Goal: Contribute content: Add original content to the website for others to see

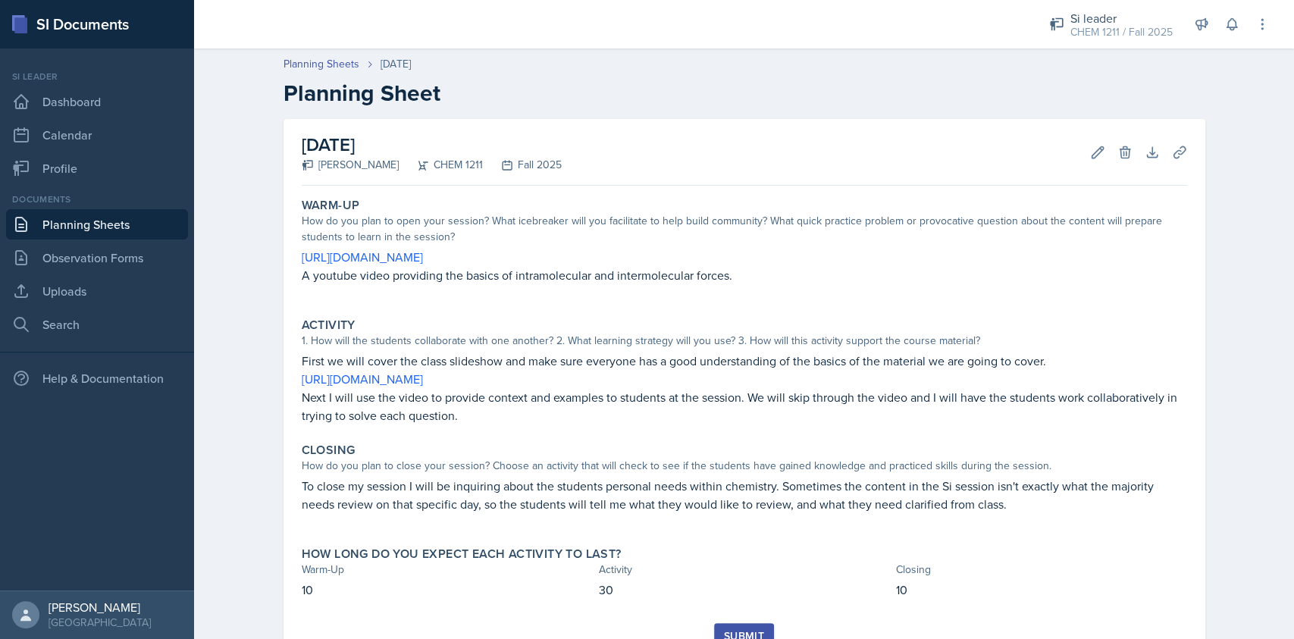
scroll to position [15, 0]
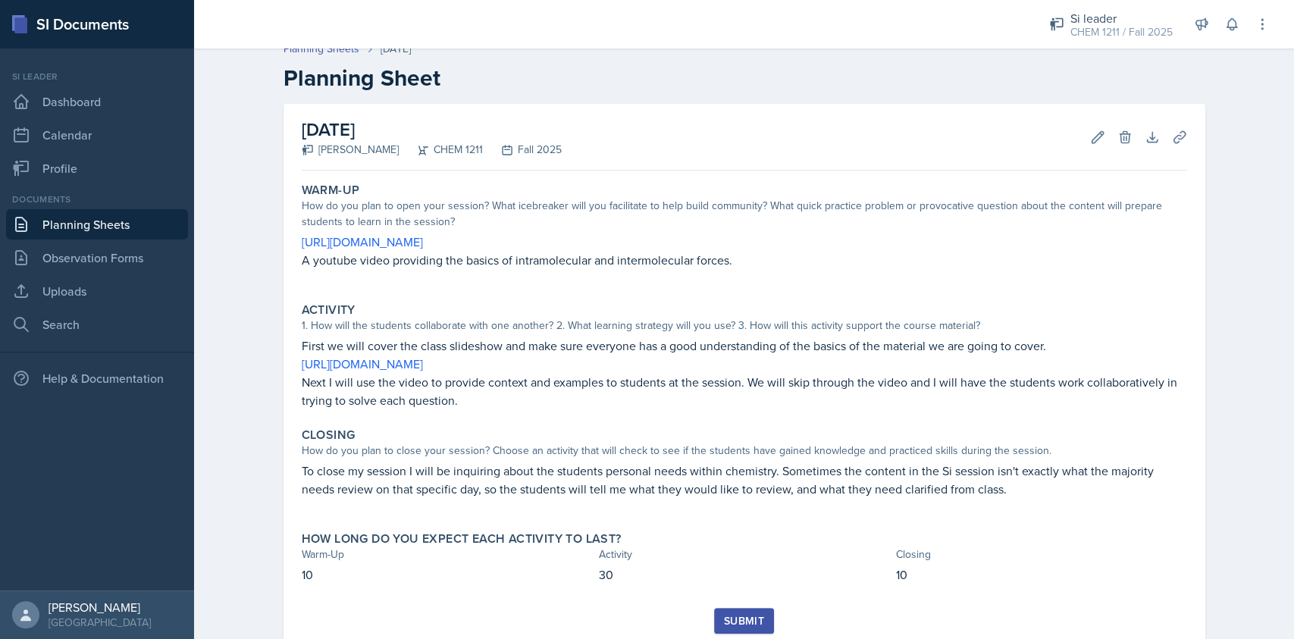
click at [127, 224] on link "Planning Sheets" at bounding box center [97, 224] width 182 height 30
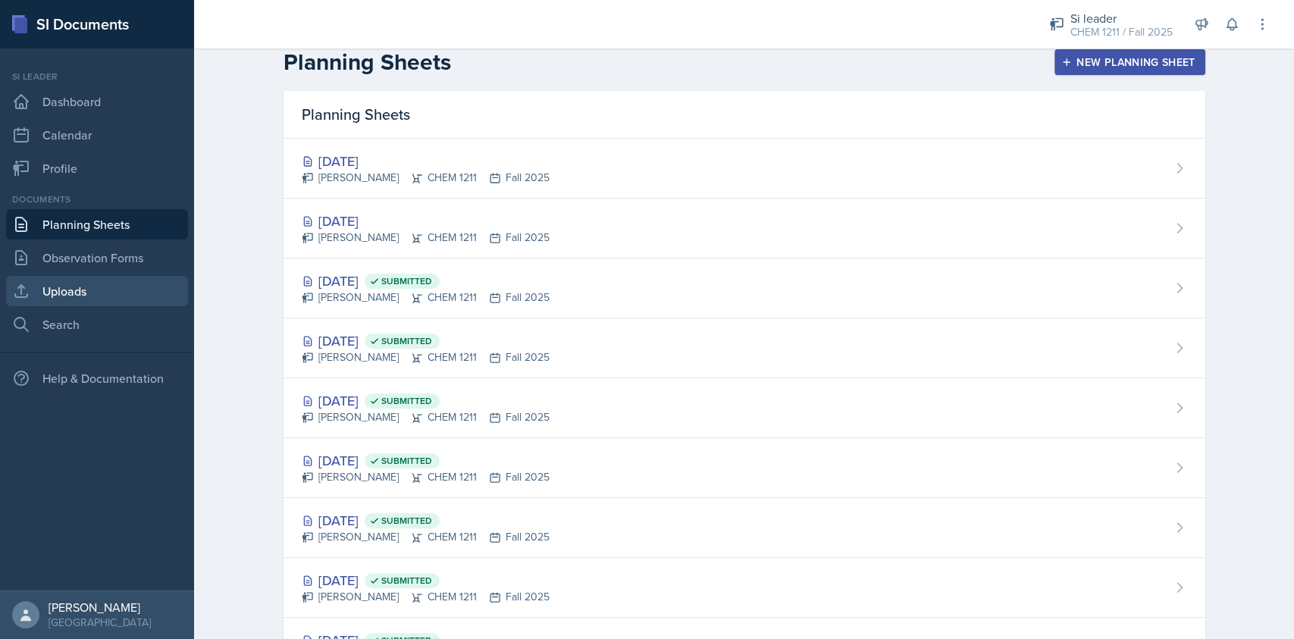
click at [141, 296] on link "Uploads" at bounding box center [97, 291] width 182 height 30
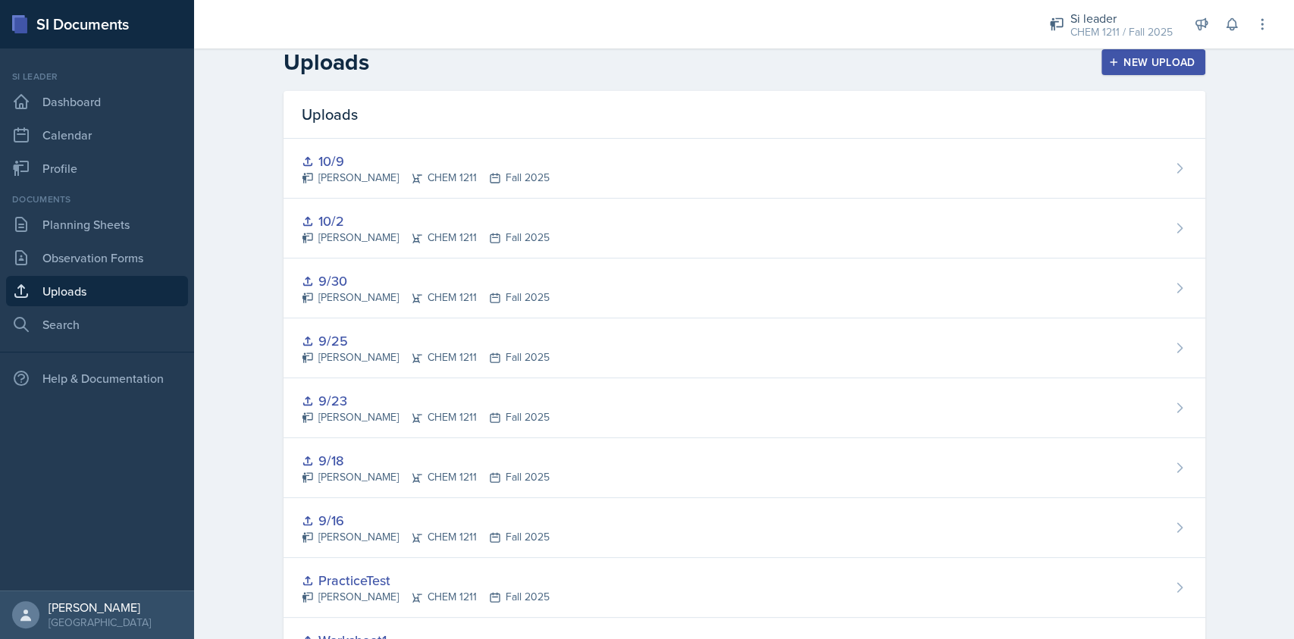
click at [1121, 58] on div "New Upload" at bounding box center [1154, 62] width 84 height 12
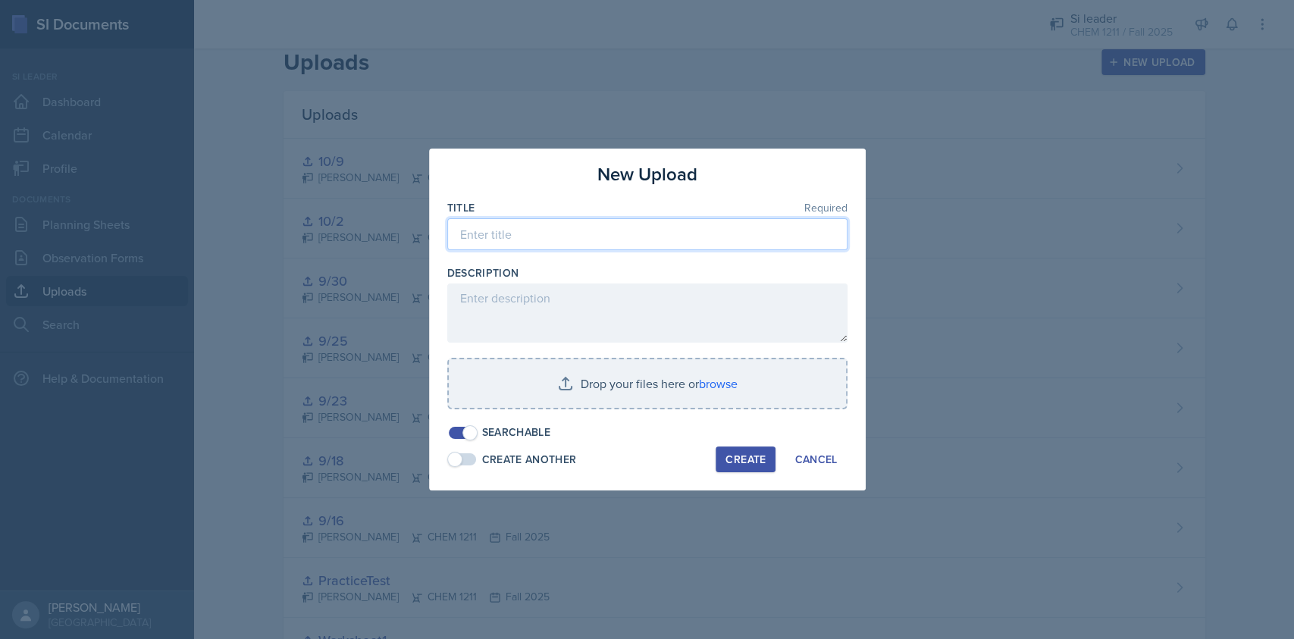
click at [551, 248] on input at bounding box center [647, 234] width 400 height 32
type input "10/14"
click at [744, 466] on div "Create" at bounding box center [746, 459] width 40 height 12
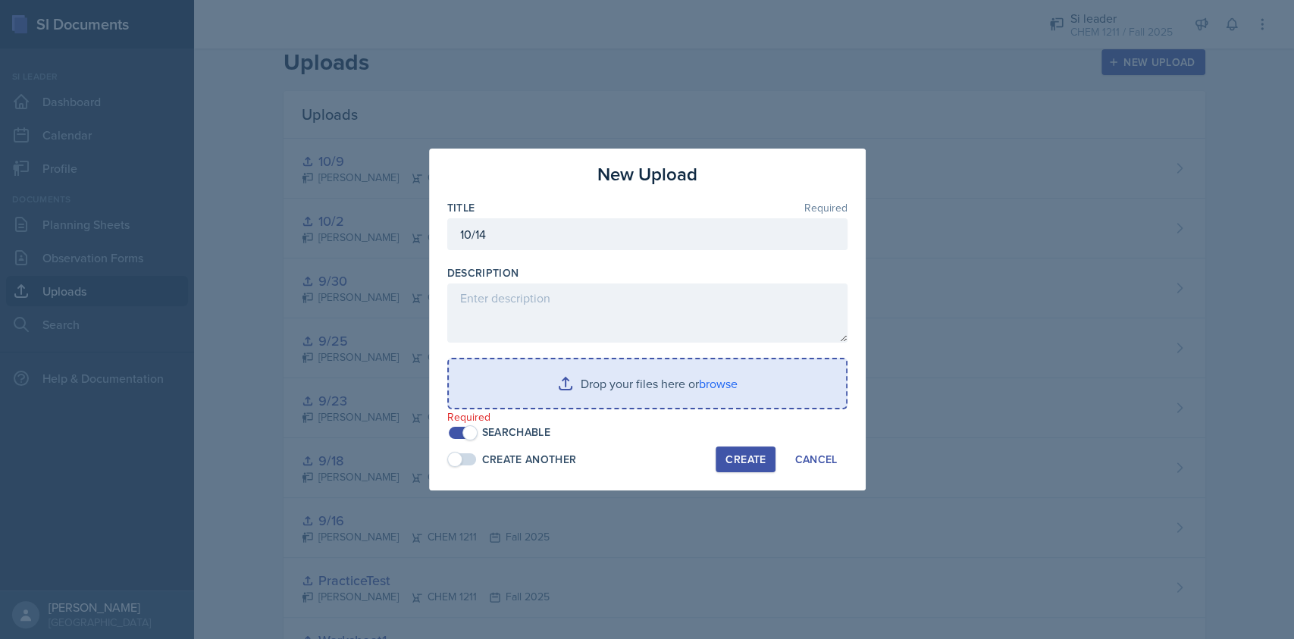
click at [738, 379] on input "file" at bounding box center [647, 383] width 397 height 49
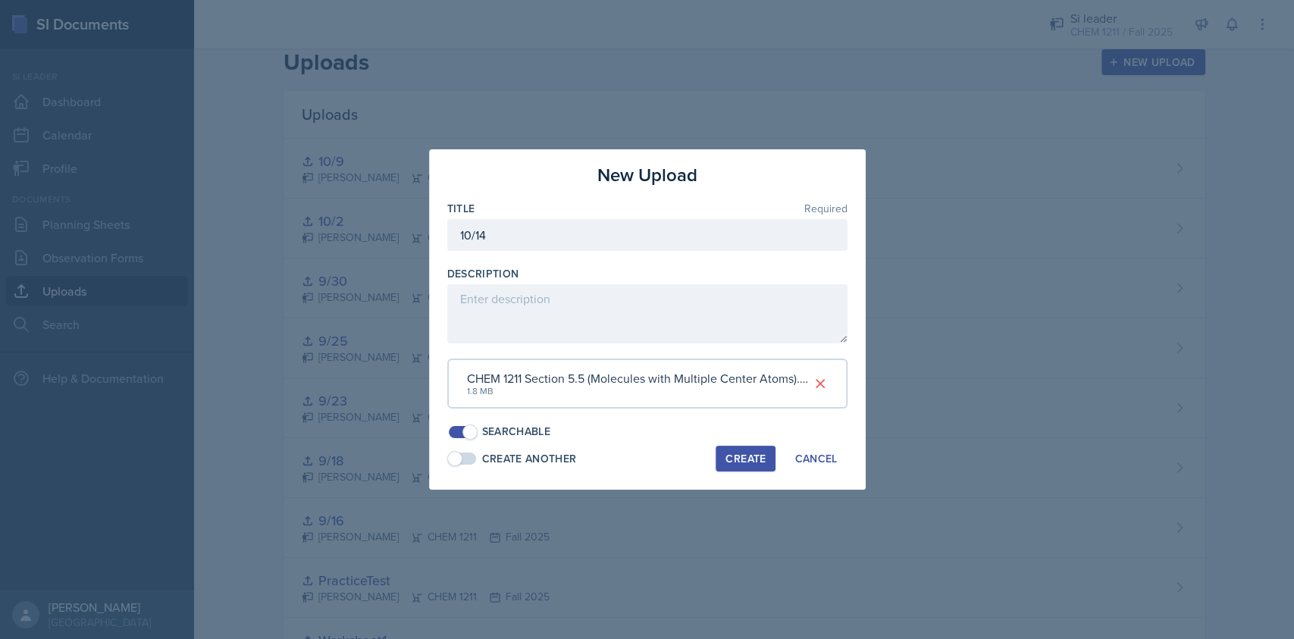
click at [729, 460] on div "Create" at bounding box center [746, 459] width 40 height 12
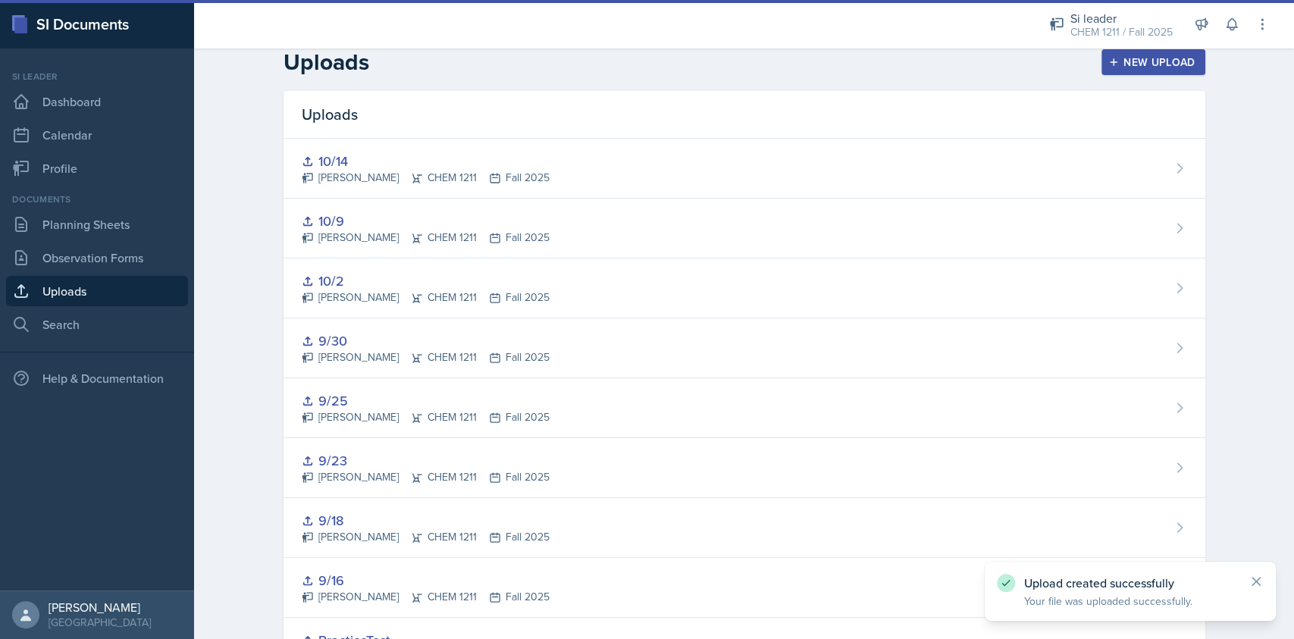
click at [1140, 61] on div "New Upload" at bounding box center [1154, 62] width 84 height 12
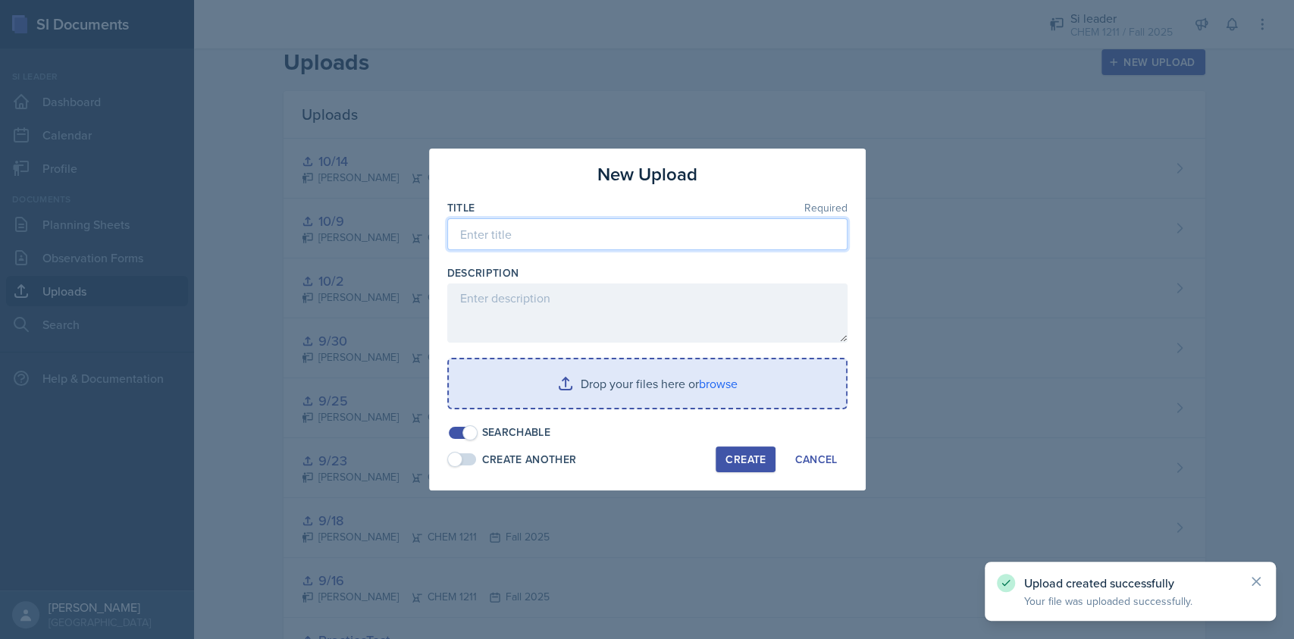
click at [642, 243] on input at bounding box center [647, 234] width 400 height 32
type input "10/16"
click at [705, 386] on input "file" at bounding box center [647, 383] width 397 height 49
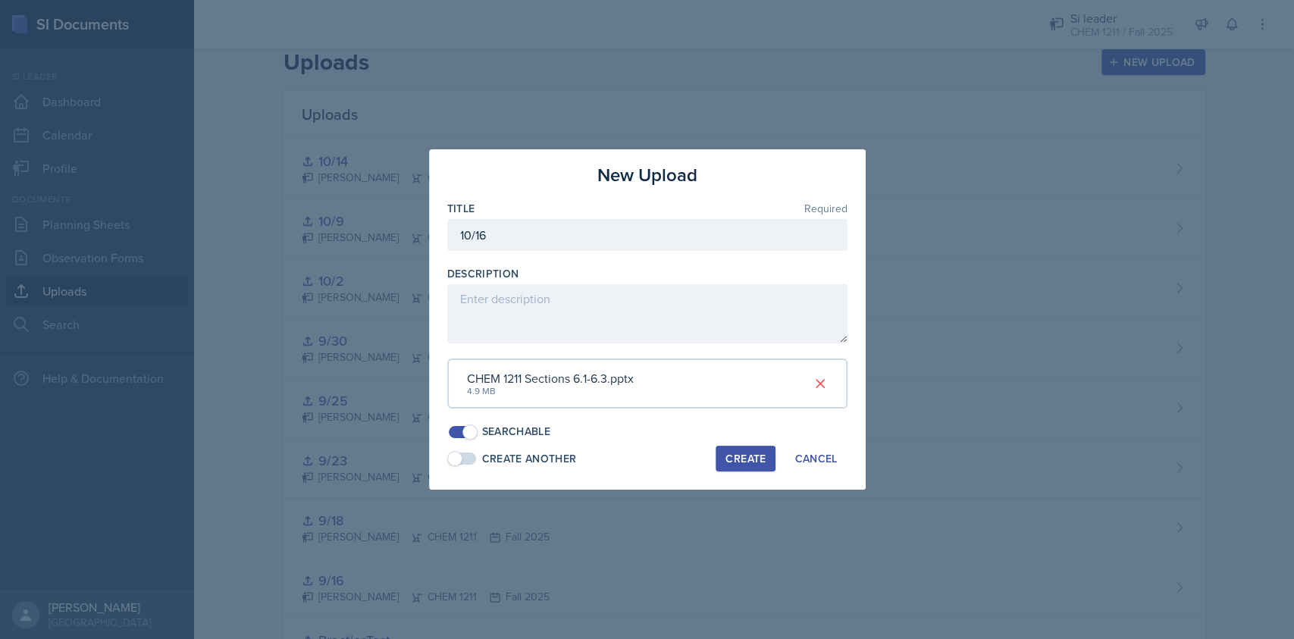
click at [743, 458] on div "Create" at bounding box center [746, 459] width 40 height 12
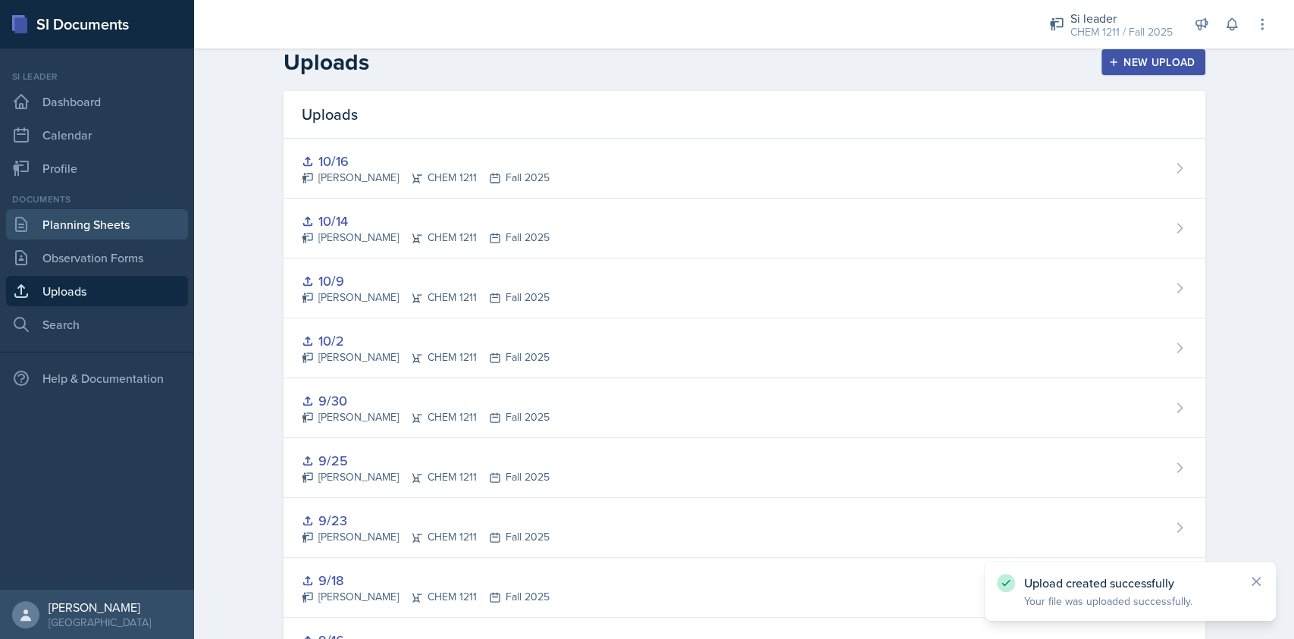
click at [109, 226] on link "Planning Sheets" at bounding box center [97, 224] width 182 height 30
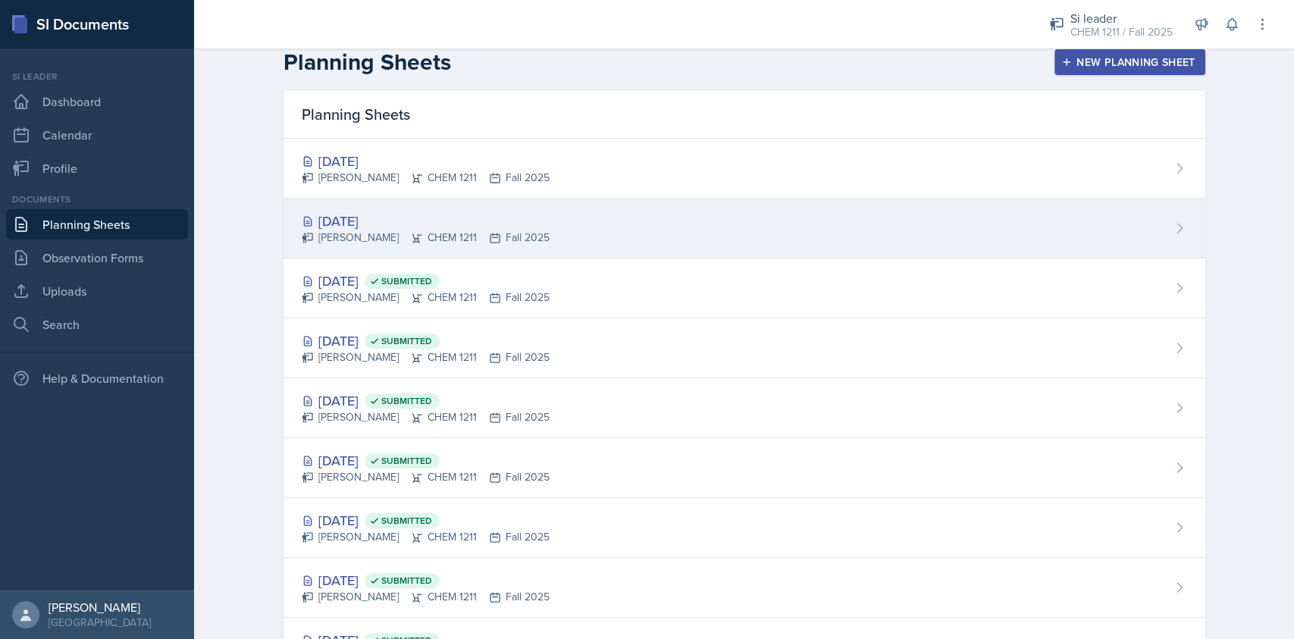
click at [559, 217] on div "Oct 14th, 2025 Derek Zochowski CHEM 1211 Fall 2025" at bounding box center [745, 229] width 922 height 60
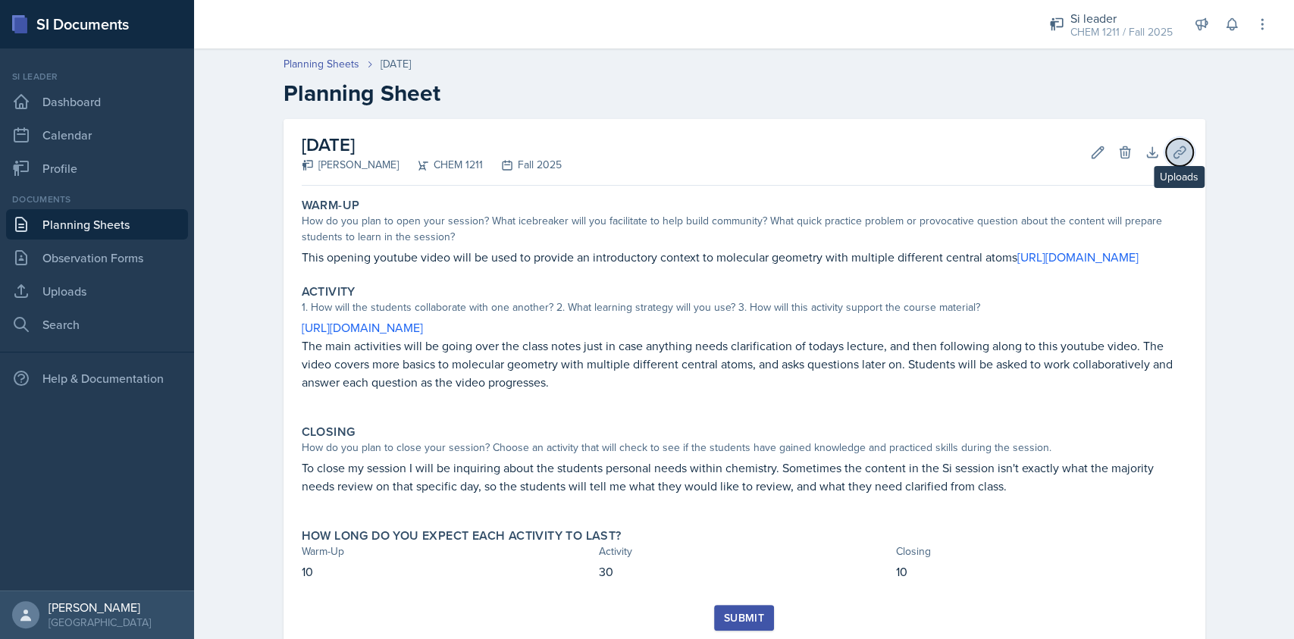
click at [1181, 152] on button "Uploads" at bounding box center [1179, 152] width 27 height 27
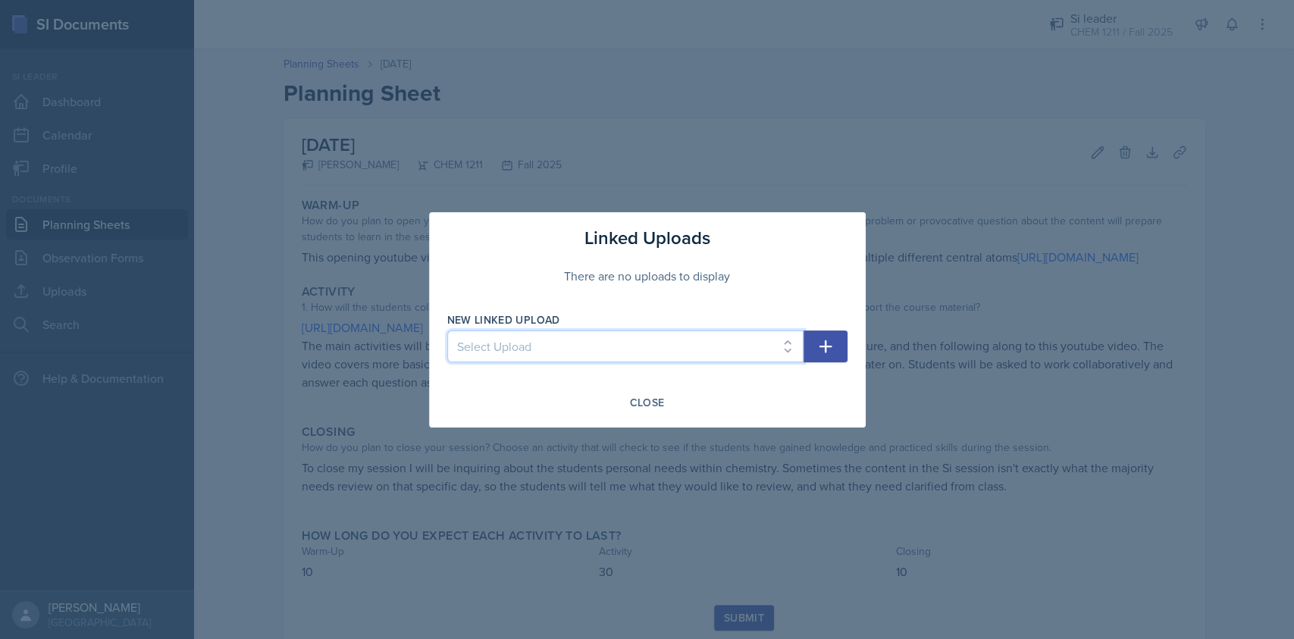
click at [656, 347] on select "Select Upload SI2 8/15 SI1 Worksheet1 PracticeTest 9/16 9/18 9/23 9/25 9/30 10/…" at bounding box center [625, 347] width 356 height 32
select select "82a60fec-63dc-450e-a902-d48fcd99c965"
click at [447, 331] on select "Select Upload SI2 8/15 SI1 Worksheet1 PracticeTest 9/16 9/18 9/23 9/25 9/30 10/…" at bounding box center [625, 347] width 356 height 32
click at [821, 353] on icon "button" at bounding box center [826, 346] width 18 height 18
select select
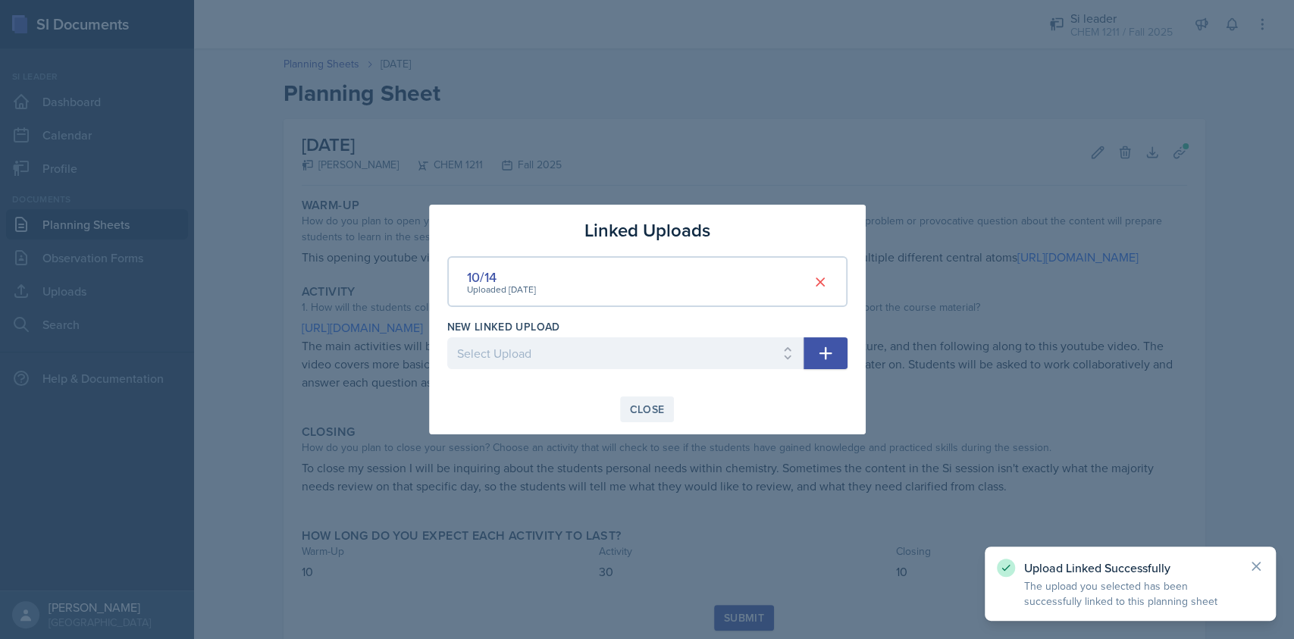
click at [649, 416] on div "Close" at bounding box center [647, 409] width 35 height 12
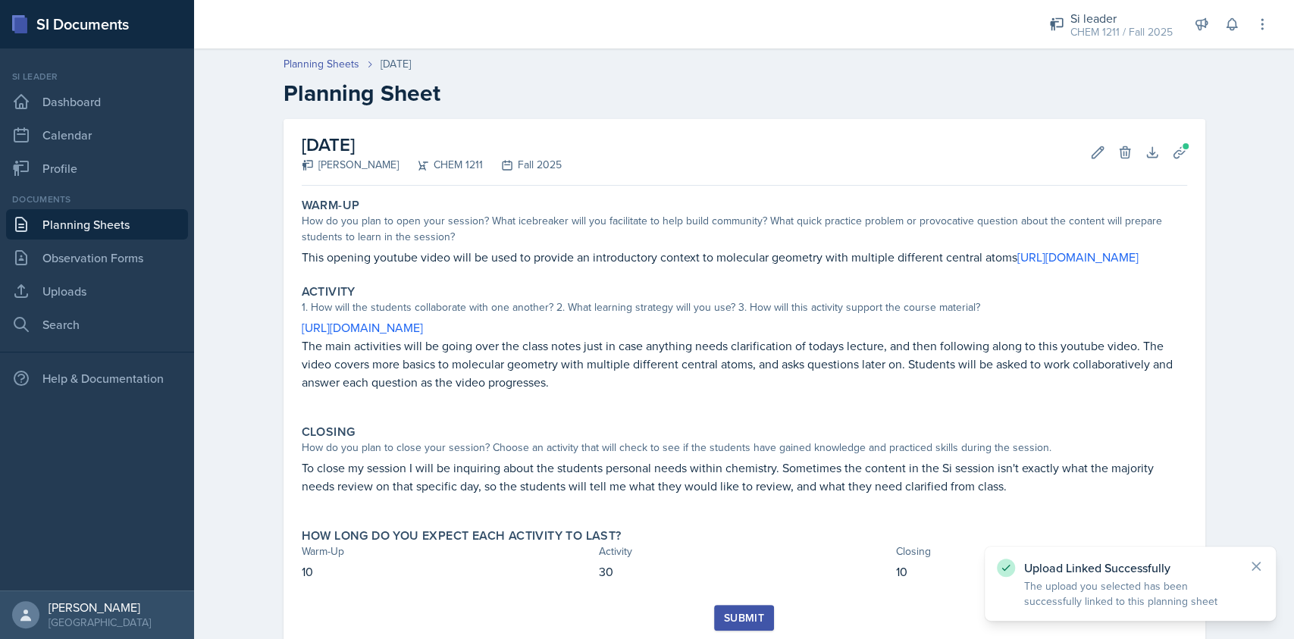
scroll to position [64, 0]
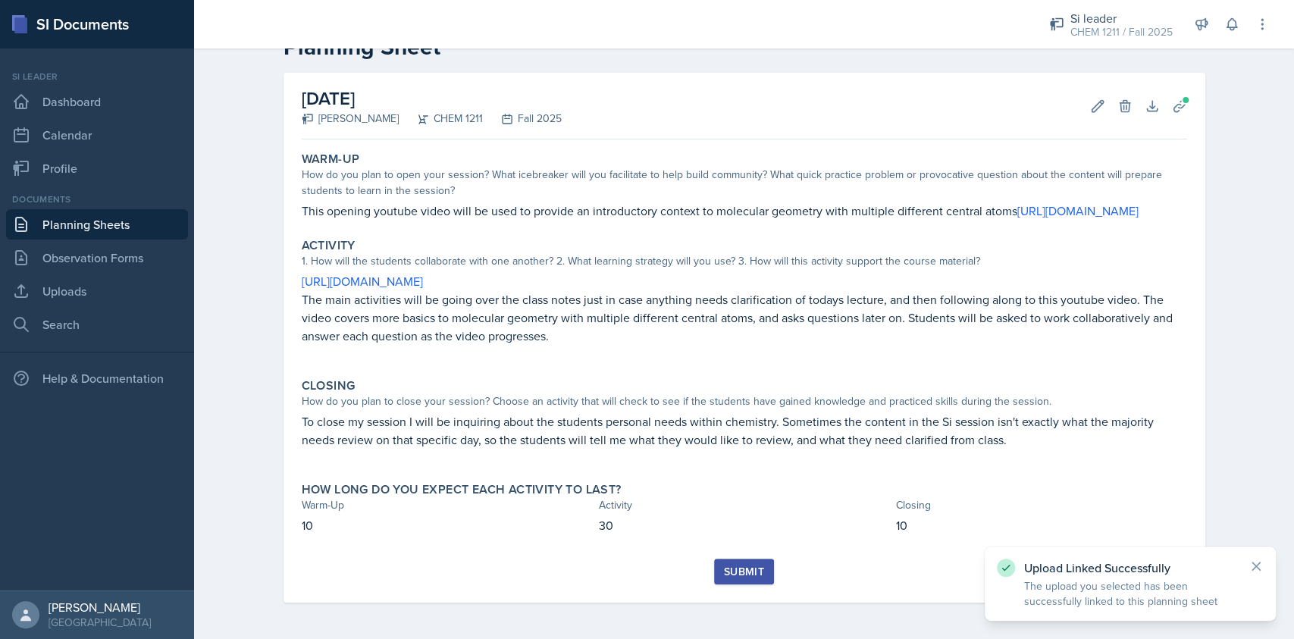
click at [748, 559] on button "Submit" at bounding box center [744, 572] width 60 height 26
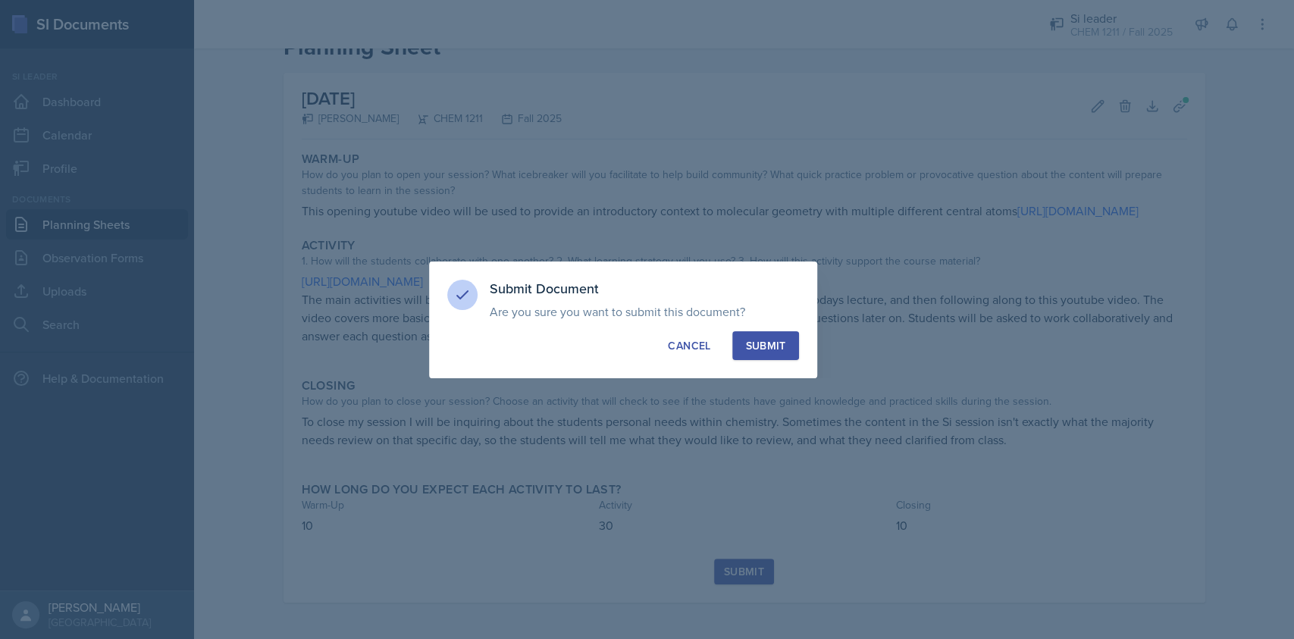
click at [783, 334] on button "Submit" at bounding box center [765, 345] width 66 height 29
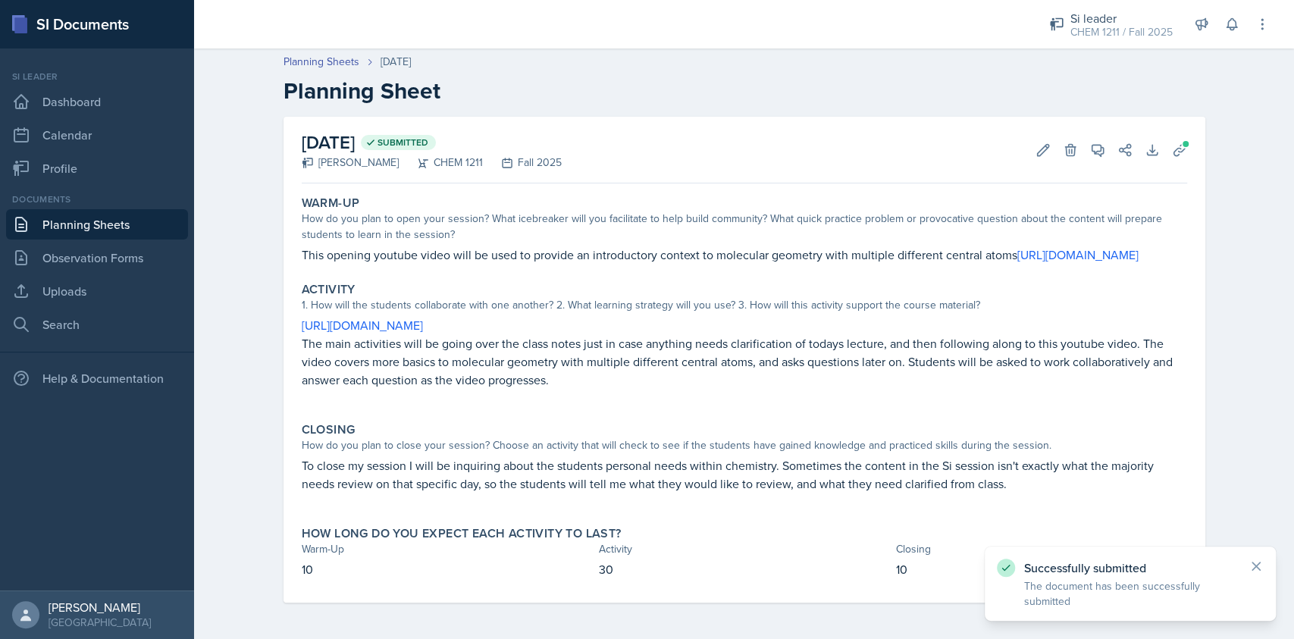
scroll to position [20, 0]
click at [140, 219] on link "Planning Sheets" at bounding box center [97, 224] width 182 height 30
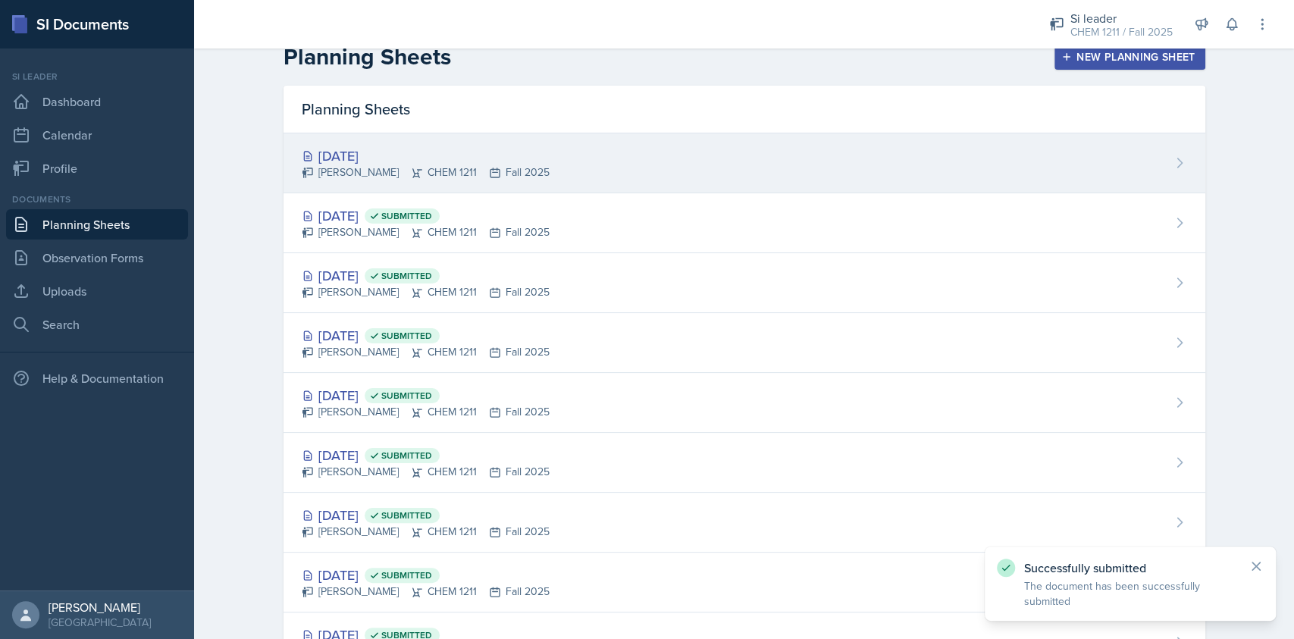
click at [463, 182] on div "Oct 16th, 2025 Derek Zochowski CHEM 1211 Fall 2025" at bounding box center [745, 163] width 922 height 60
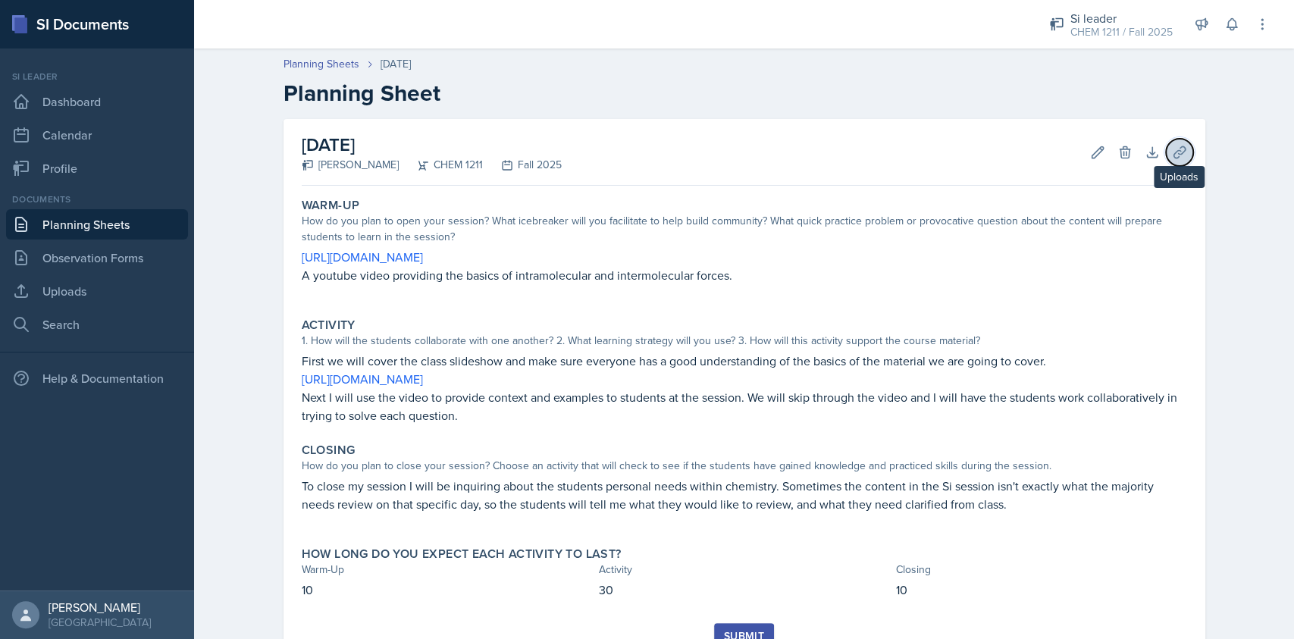
click at [1166, 149] on button "Uploads" at bounding box center [1179, 152] width 27 height 27
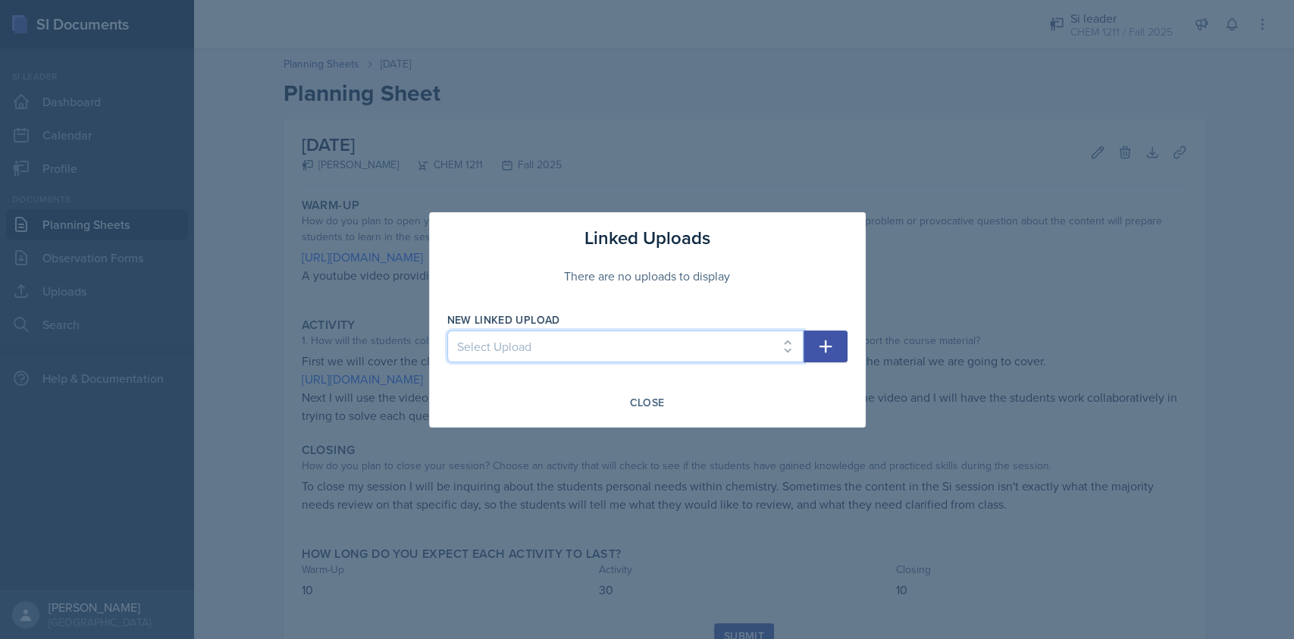
click at [590, 356] on select "Select Upload SI2 8/15 SI1 Worksheet1 PracticeTest 9/16 9/18 9/23 9/25 9/30 10/…" at bounding box center [625, 347] width 356 height 32
select select "5a7f4671-2192-4afd-b54d-669edeb3f961"
click at [447, 331] on select "Select Upload SI2 8/15 SI1 Worksheet1 PracticeTest 9/16 9/18 9/23 9/25 9/30 10/…" at bounding box center [625, 347] width 356 height 32
click at [818, 343] on icon "button" at bounding box center [826, 346] width 18 height 18
select select
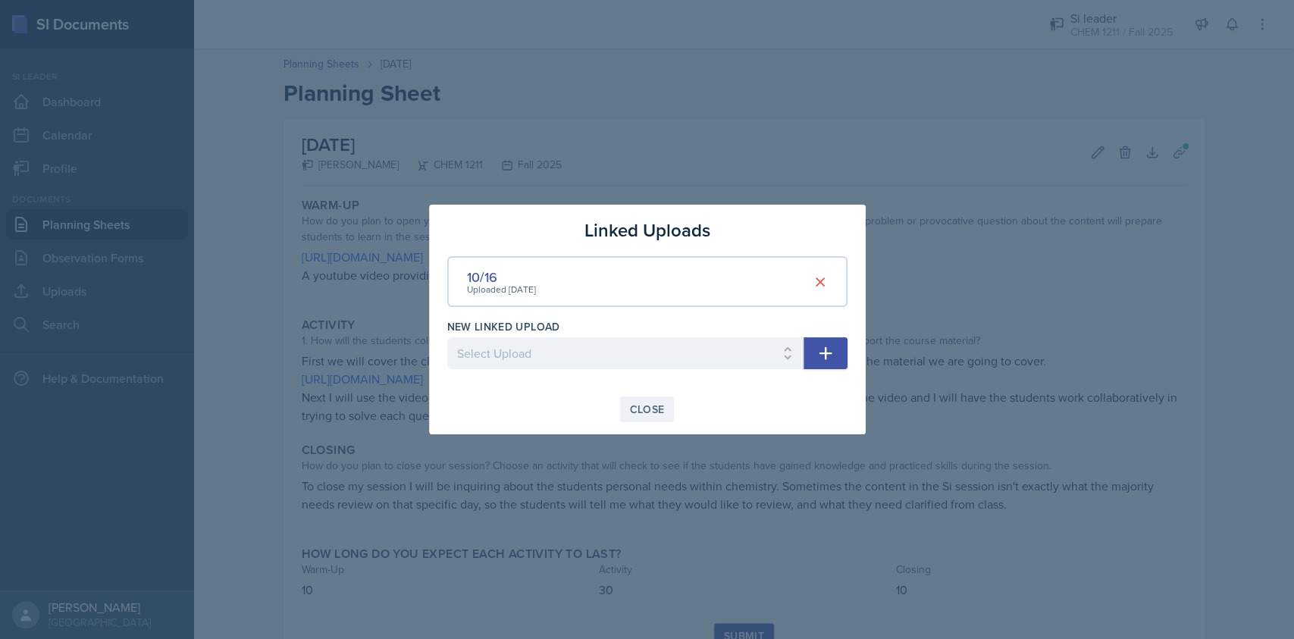
click at [649, 399] on button "Close" at bounding box center [647, 410] width 55 height 26
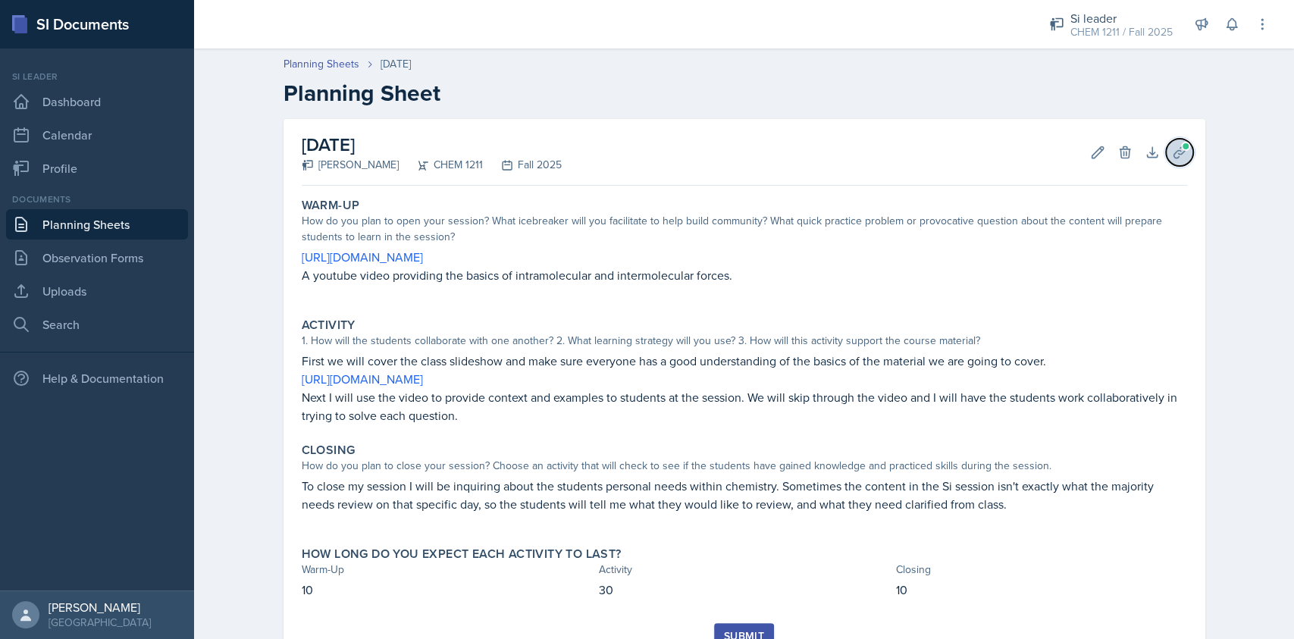
click at [1172, 155] on icon at bounding box center [1179, 152] width 15 height 15
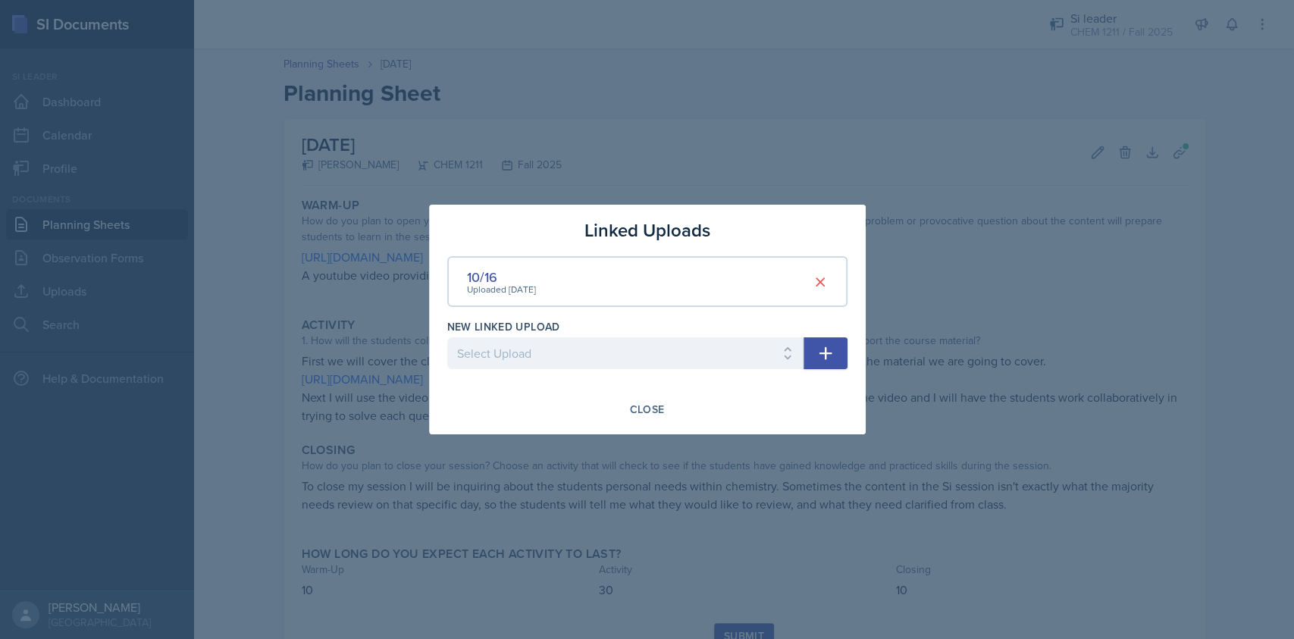
click at [638, 423] on div "Linked Uploads 10/16 Uploaded Oct 14th, 2025 New Linked Upload Select Upload SI…" at bounding box center [647, 320] width 437 height 230
click at [643, 408] on div "Close" at bounding box center [647, 409] width 35 height 12
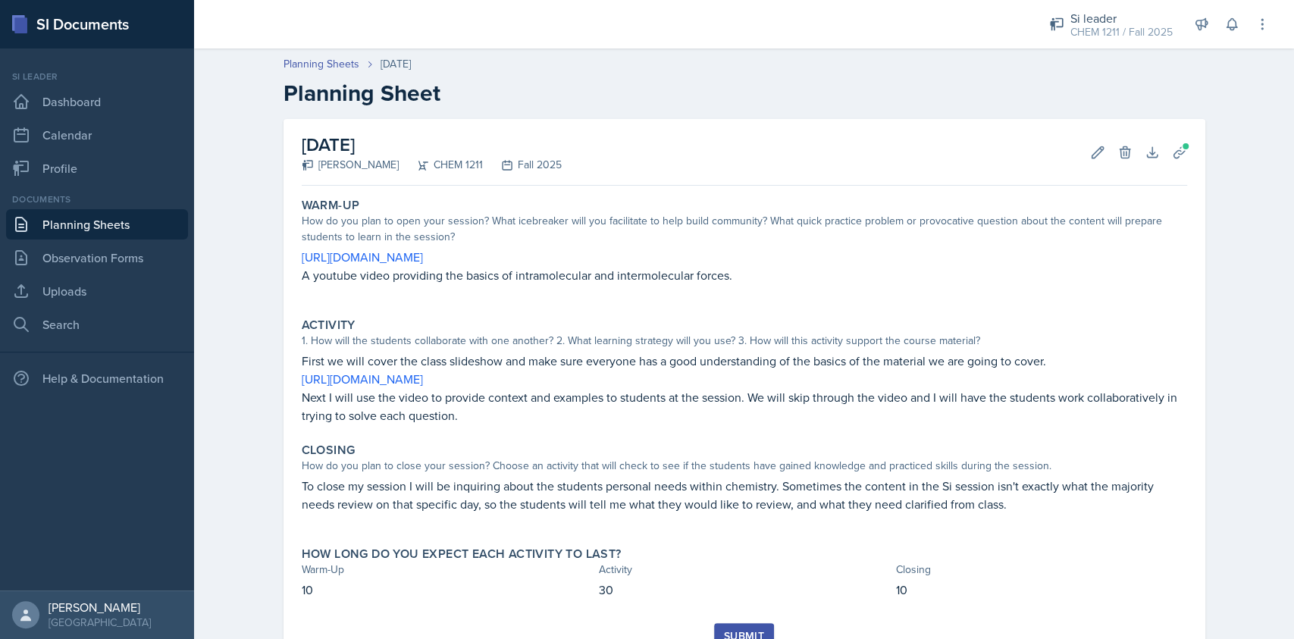
click at [737, 627] on button "Submit" at bounding box center [744, 636] width 60 height 26
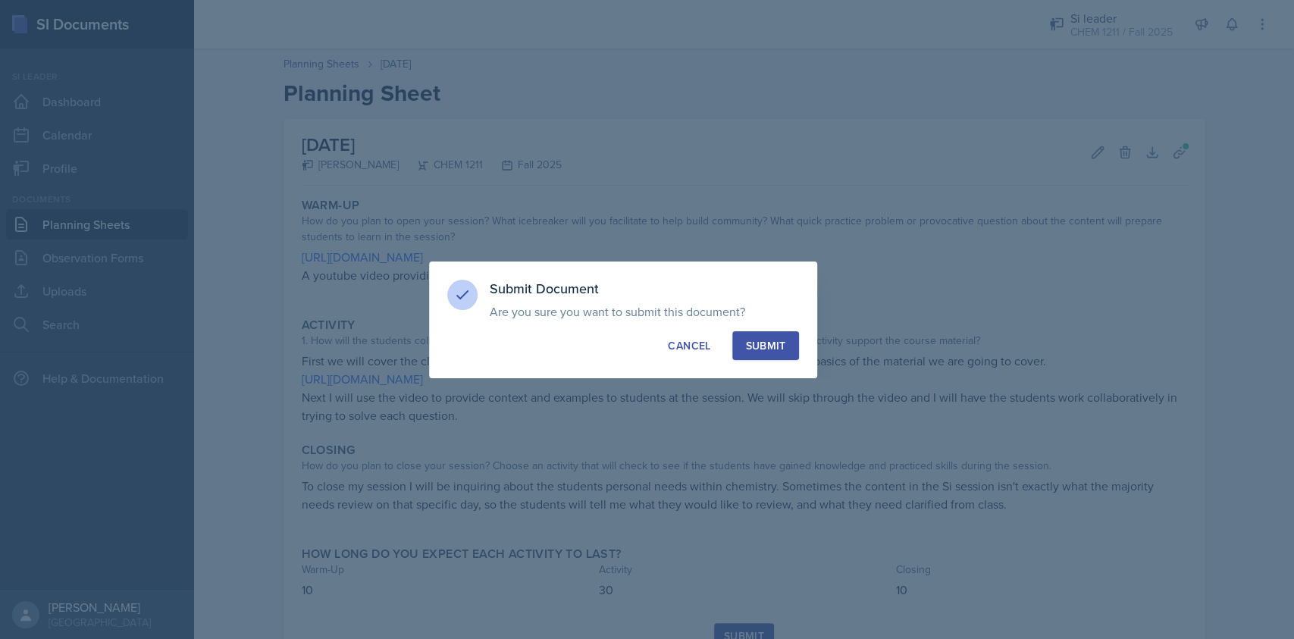
click at [758, 360] on div "Submit Document Are you sure you want to submit this document? This document wi…" at bounding box center [623, 320] width 388 height 117
click at [764, 350] on div "Submit" at bounding box center [765, 345] width 40 height 15
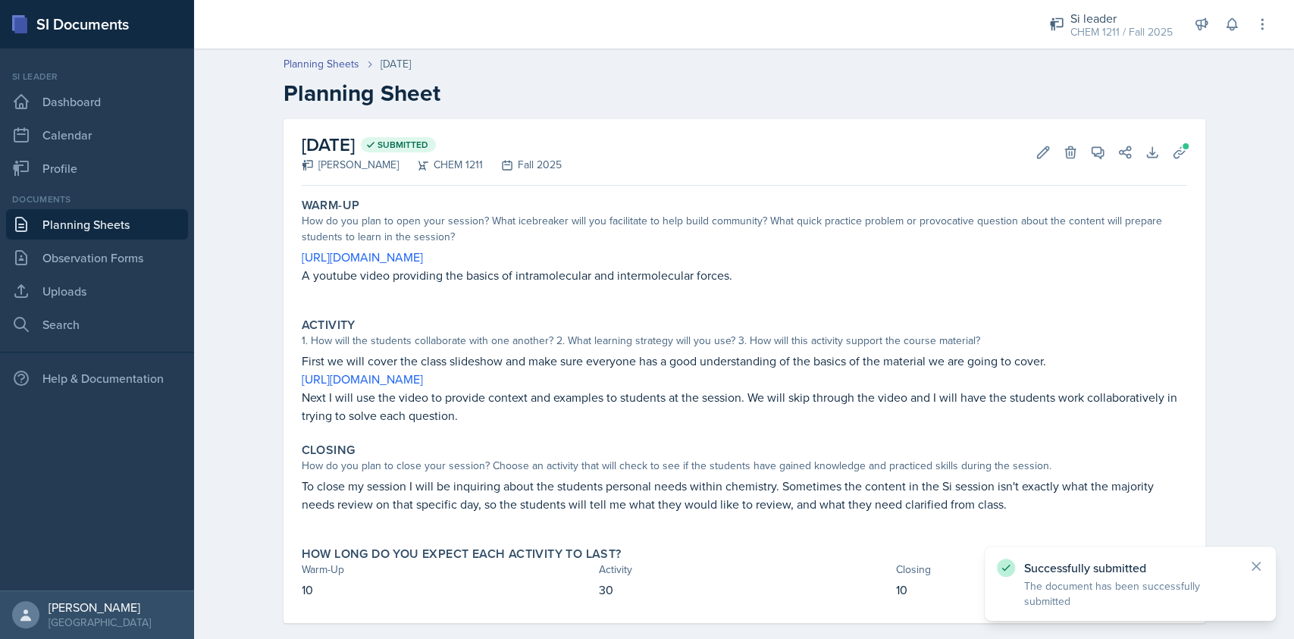
click at [119, 218] on link "Planning Sheets" at bounding box center [97, 224] width 182 height 30
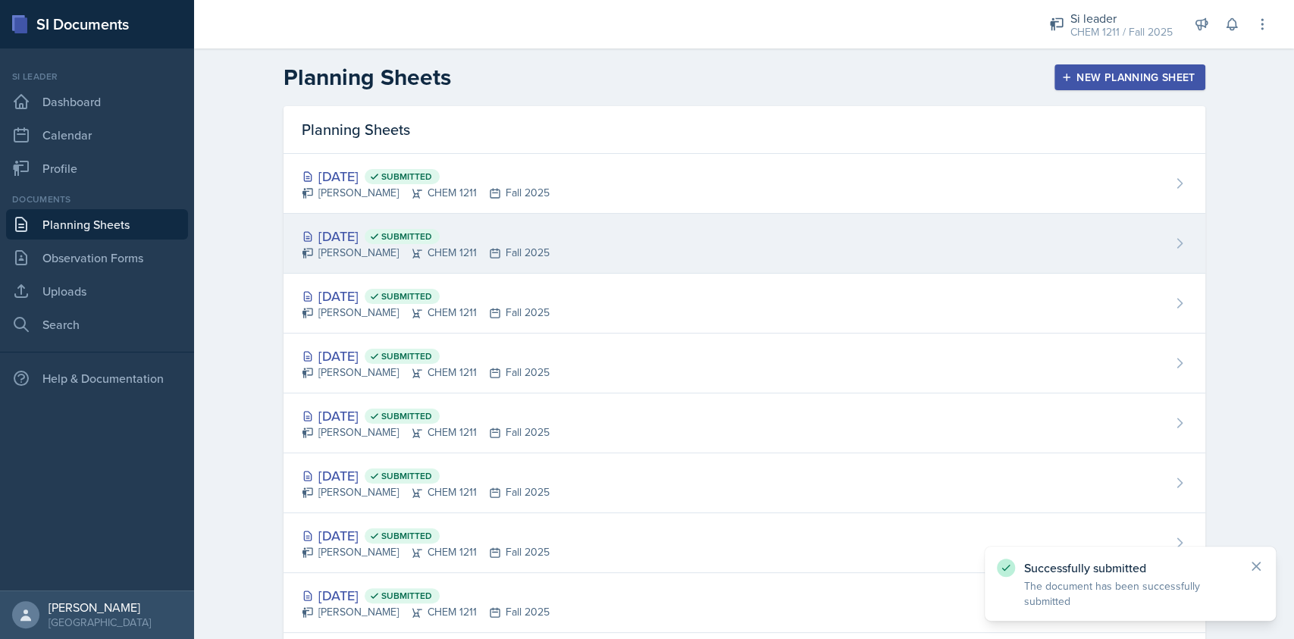
click at [629, 243] on div "Oct 14th, 2025 Submitted Derek Zochowski CHEM 1211 Fall 2025" at bounding box center [745, 244] width 922 height 60
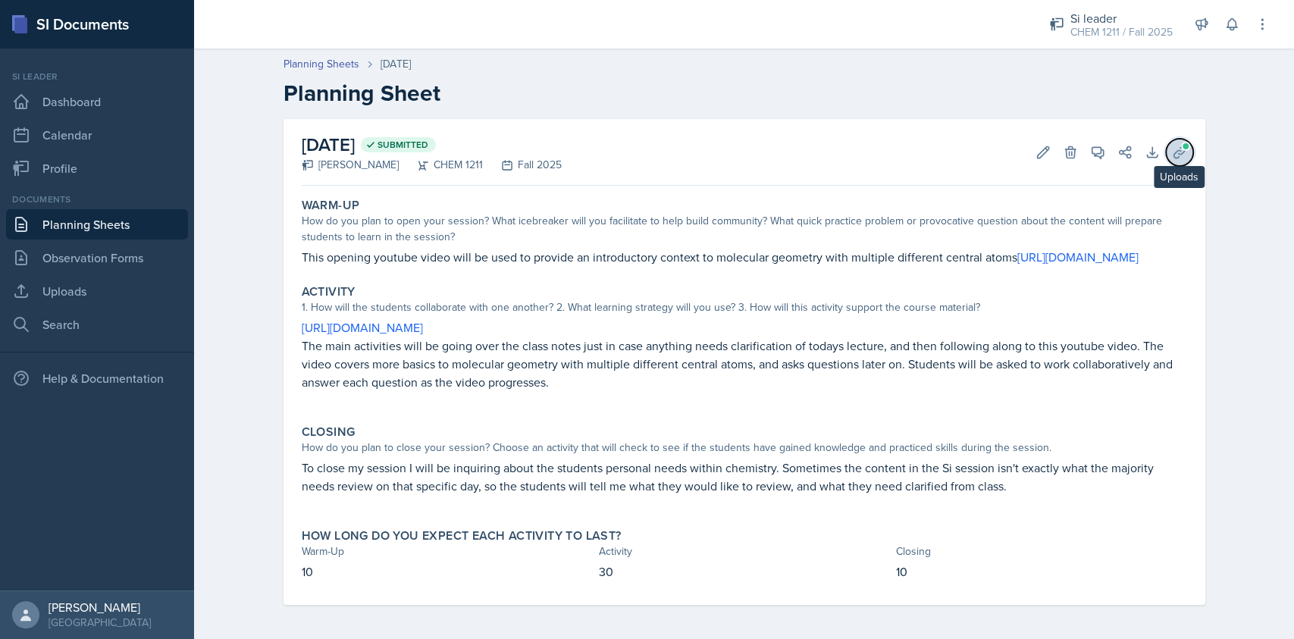
click at [1181, 146] on span at bounding box center [1185, 146] width 9 height 9
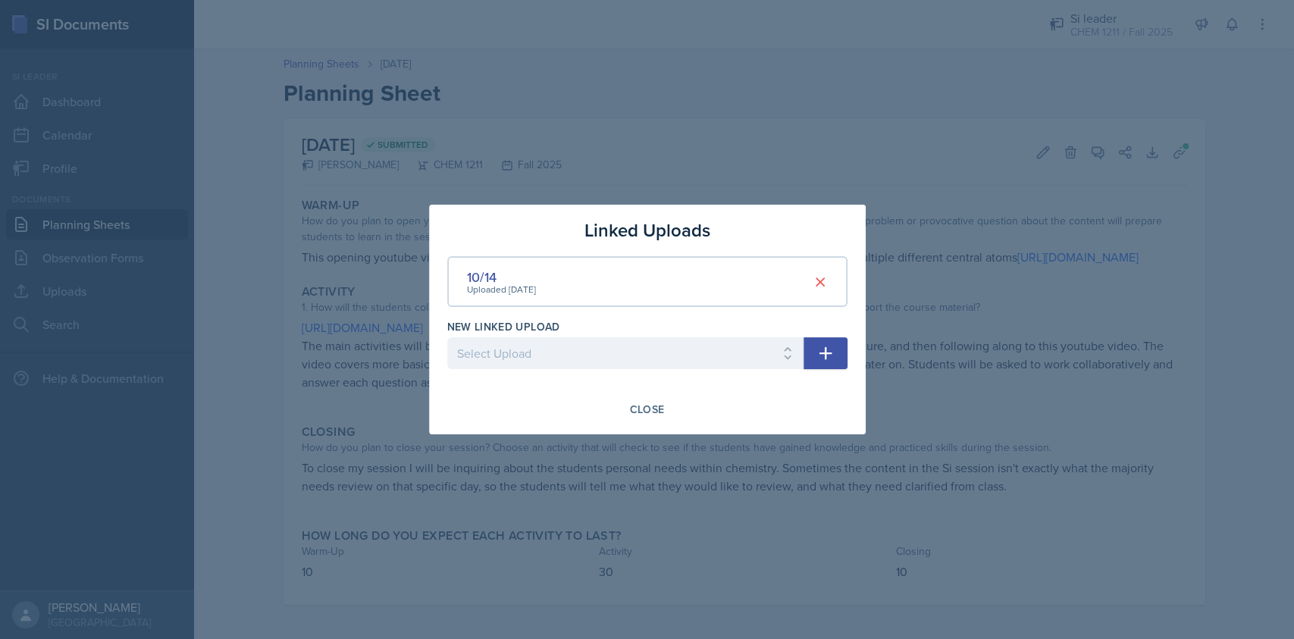
click at [678, 406] on div "Close" at bounding box center [647, 410] width 400 height 26
click at [632, 405] on div "Close" at bounding box center [647, 409] width 35 height 12
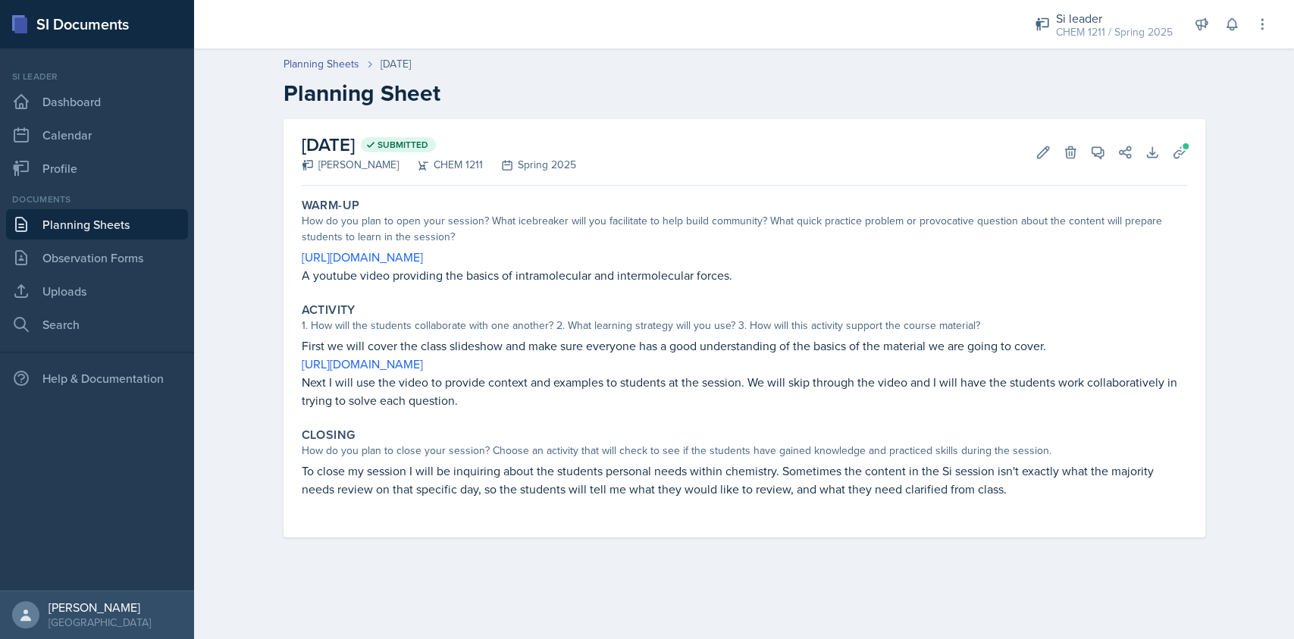
click at [685, 434] on div "Closing" at bounding box center [745, 435] width 886 height 15
click at [1178, 145] on icon at bounding box center [1179, 152] width 15 height 15
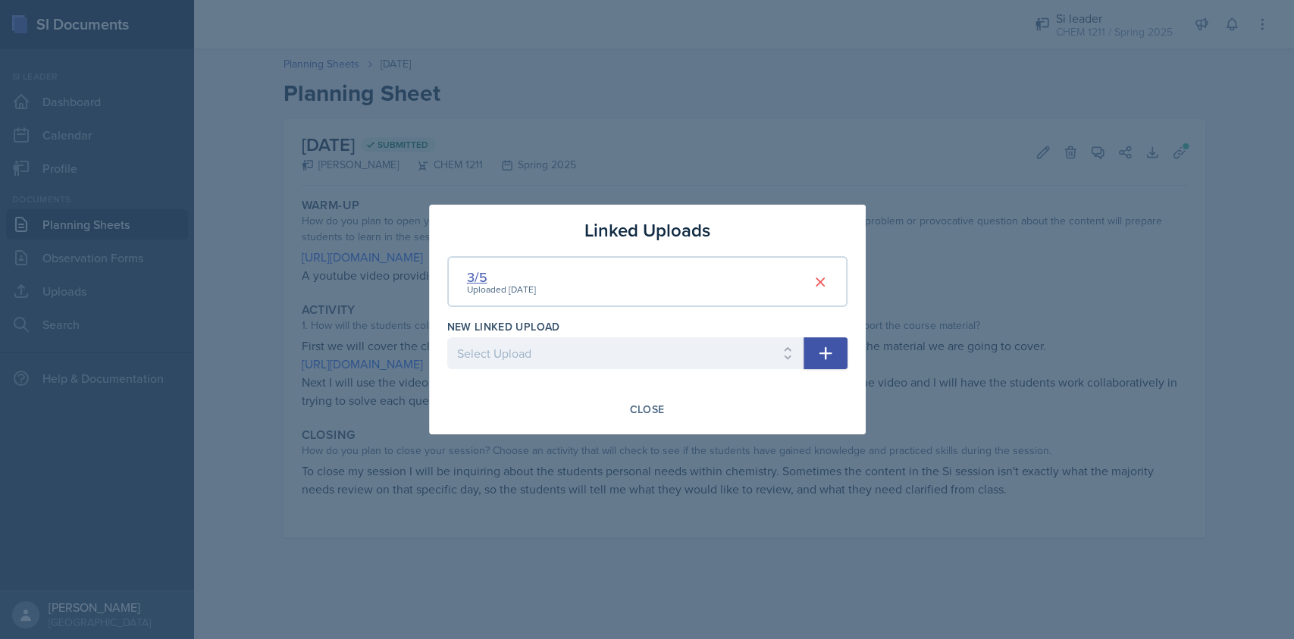
click at [477, 272] on div "3/5" at bounding box center [501, 277] width 69 height 20
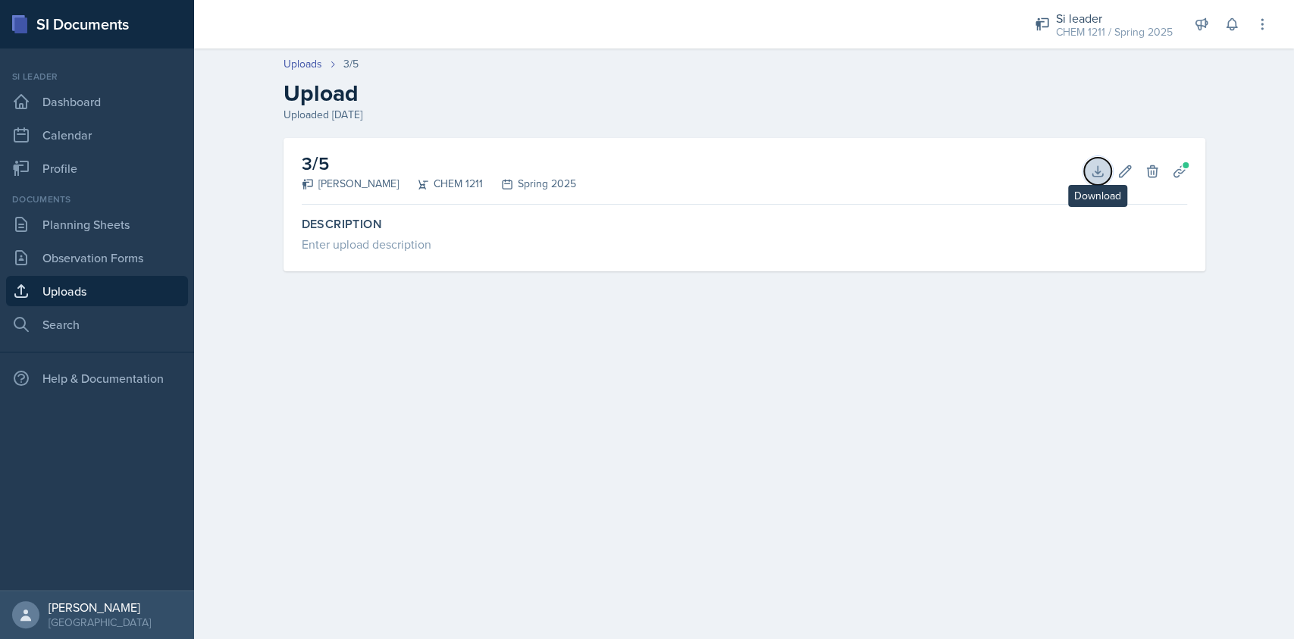
click at [1102, 167] on icon at bounding box center [1097, 171] width 15 height 15
